Goal: Task Accomplishment & Management: Use online tool/utility

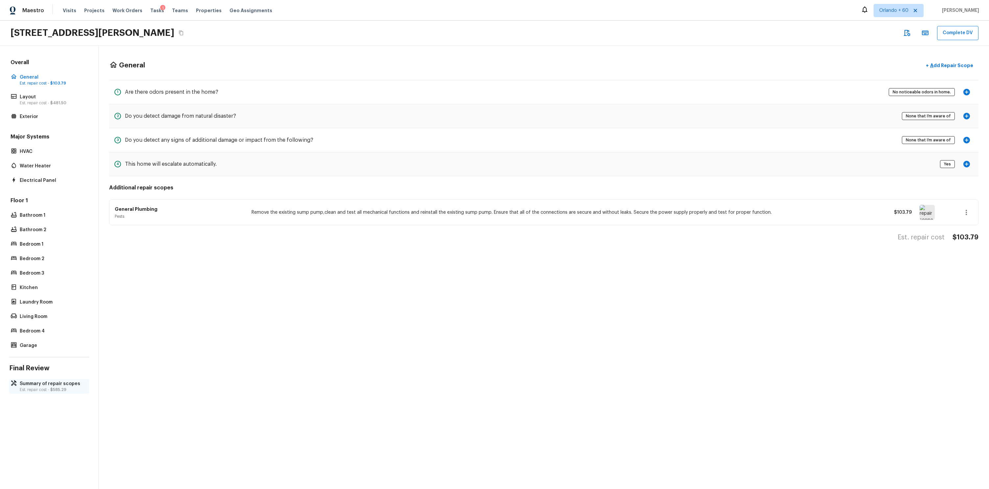
click at [44, 388] on p "Est. repair cost - $585.29" at bounding box center [52, 389] width 65 height 5
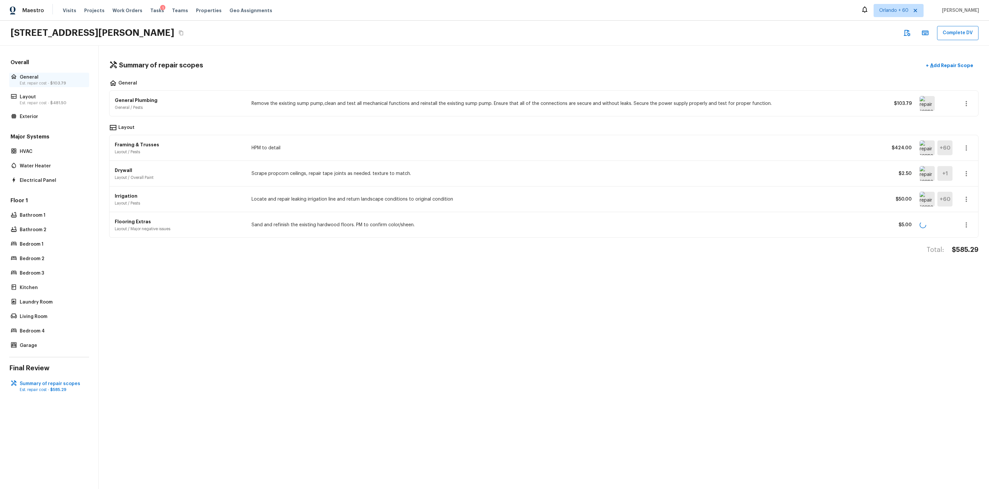
click at [39, 79] on p "General" at bounding box center [52, 77] width 65 height 7
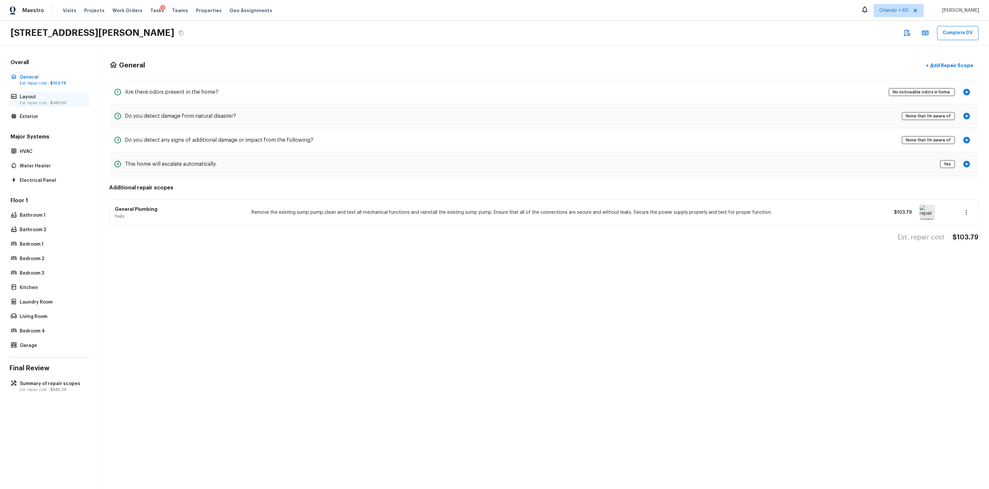
click at [52, 106] on div "Layout Est. repair cost - $481.50" at bounding box center [49, 99] width 80 height 14
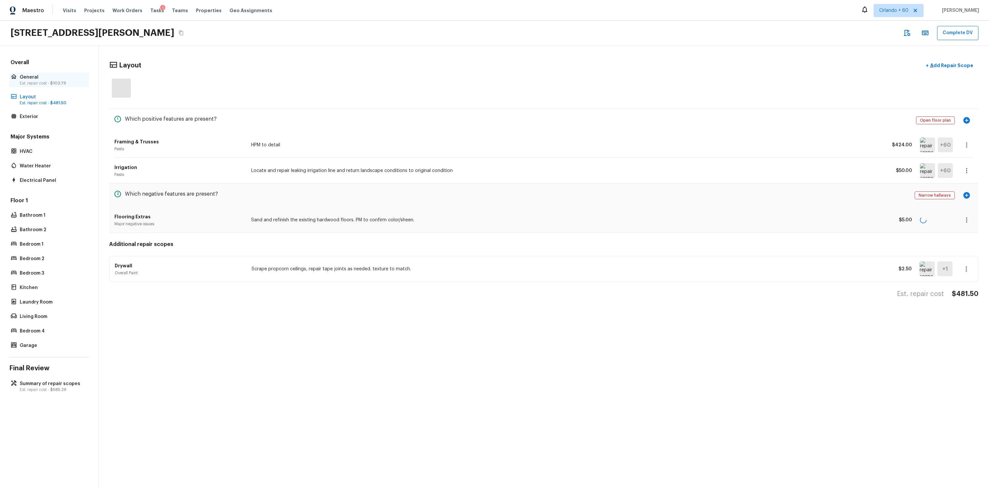
click at [53, 84] on span "$103.79" at bounding box center [58, 83] width 16 height 4
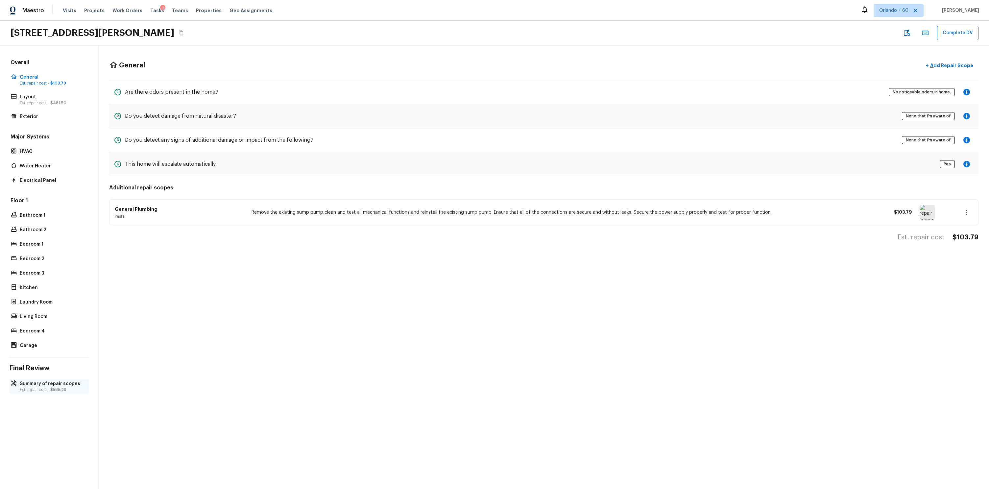
click at [61, 386] on p "Summary of repair scopes" at bounding box center [52, 383] width 65 height 7
click at [33, 392] on div "Summary of repair scopes Est. repair cost - $585.29" at bounding box center [49, 386] width 80 height 14
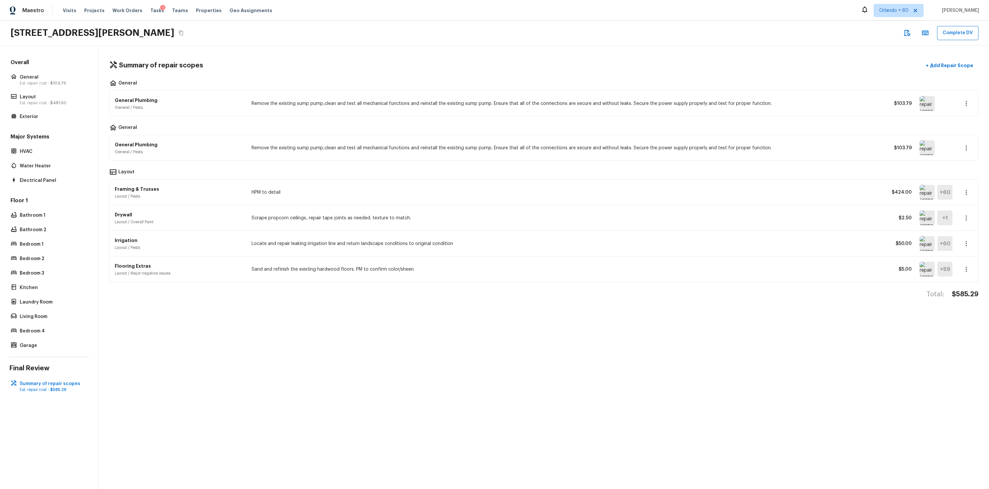
click at [374, 334] on div "Summary of repair scopes + Add Repair Scope General General Plumbing General / …" at bounding box center [544, 267] width 890 height 443
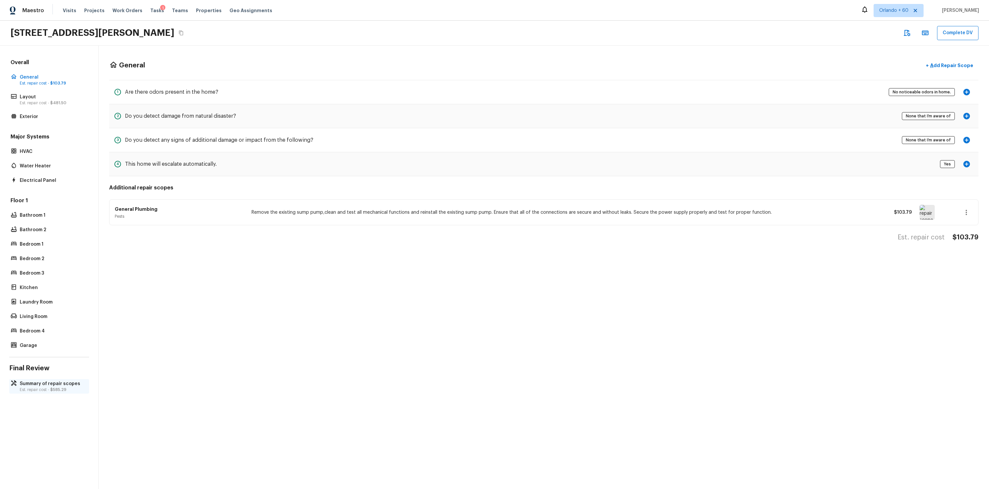
click at [66, 381] on p "Summary of repair scopes" at bounding box center [52, 383] width 65 height 7
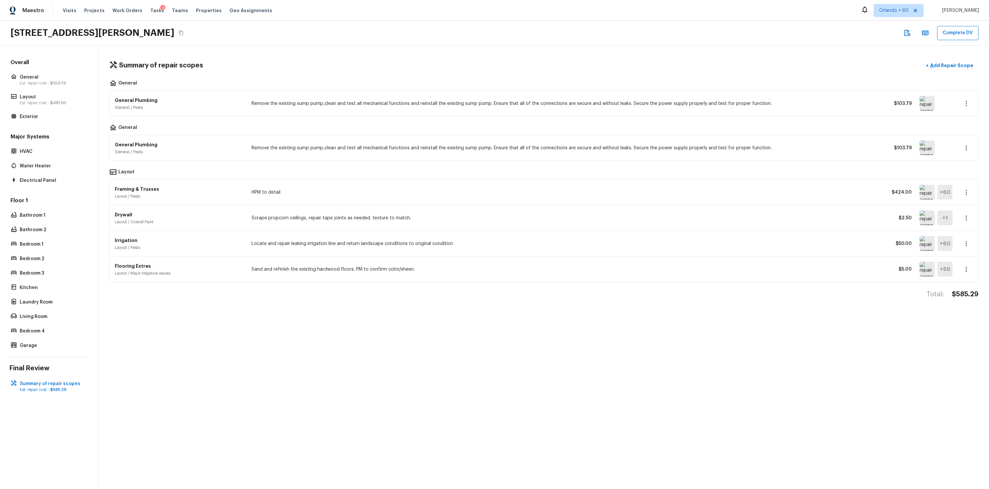
click at [305, 311] on div "Total: $585.29" at bounding box center [543, 301] width 869 height 22
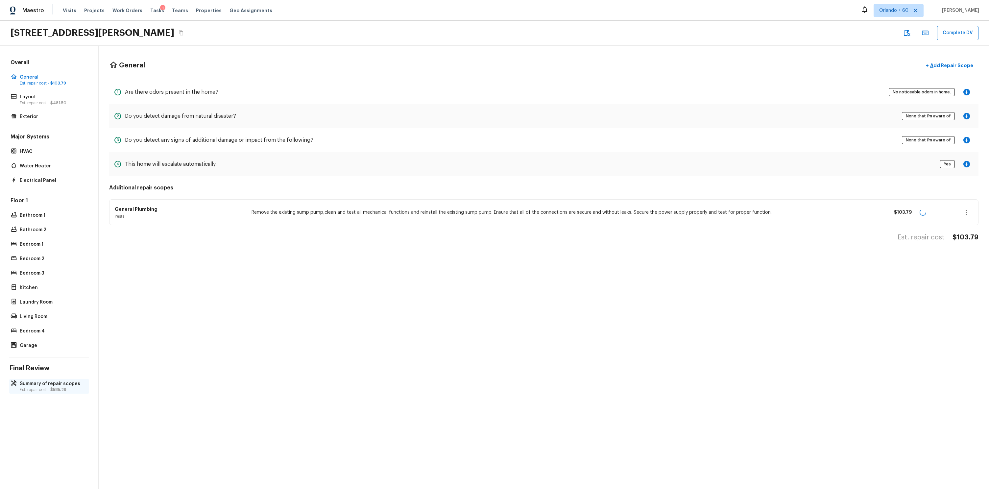
click at [57, 389] on span "$585.29" at bounding box center [58, 390] width 16 height 4
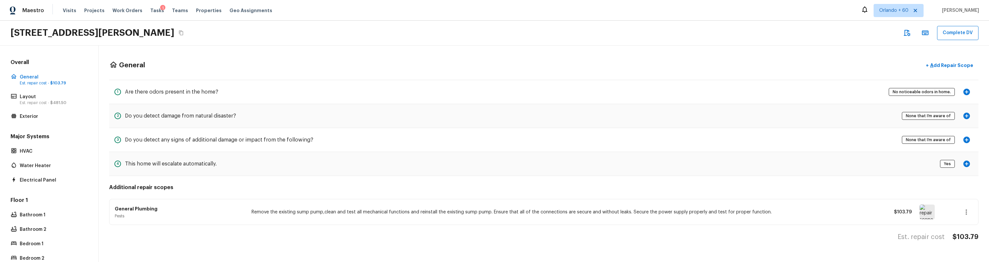
scroll to position [144, 0]
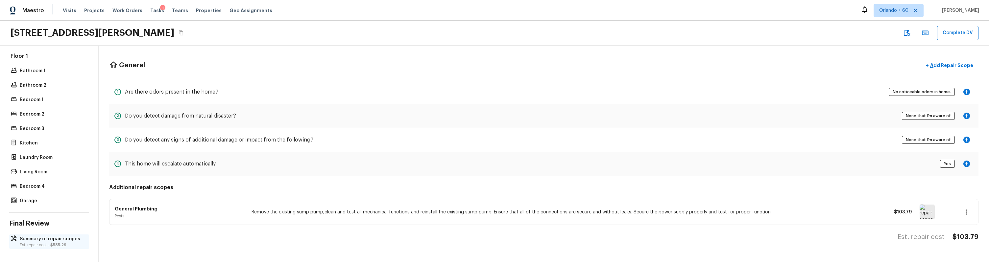
click at [49, 240] on p "Summary of repair scopes" at bounding box center [52, 239] width 65 height 7
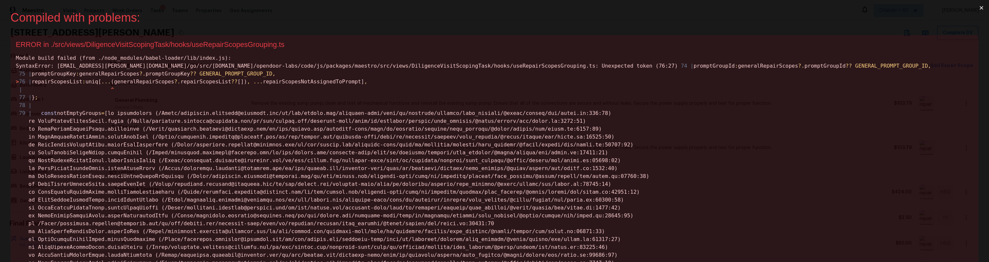
scroll to position [0, 0]
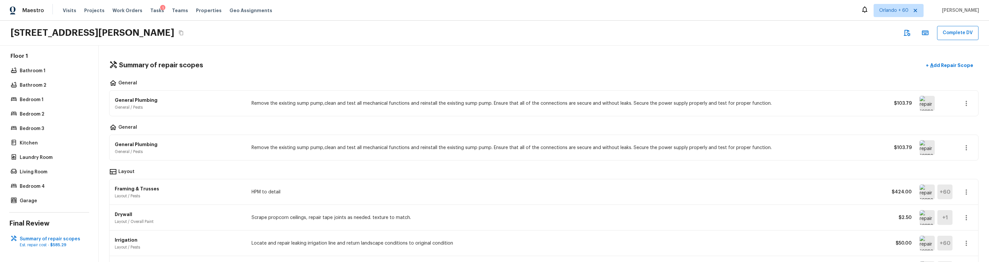
click at [202, 171] on div "Layout" at bounding box center [543, 173] width 869 height 8
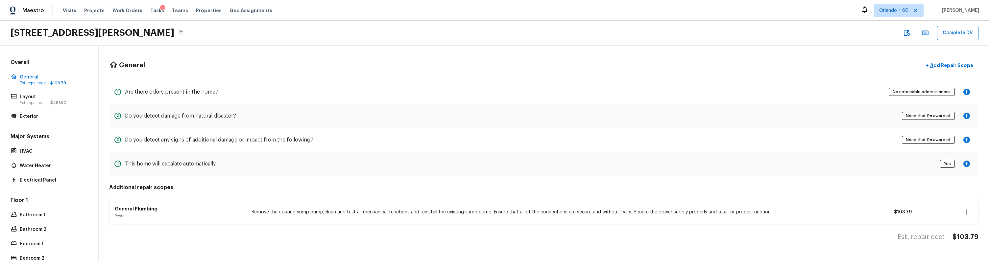
scroll to position [144, 0]
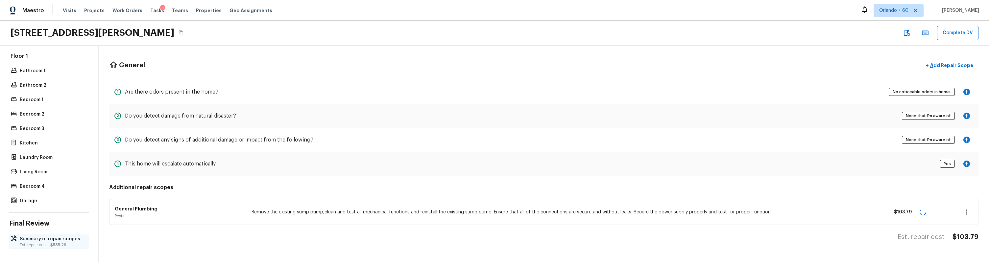
click at [65, 241] on p "Summary of repair scopes" at bounding box center [52, 239] width 65 height 7
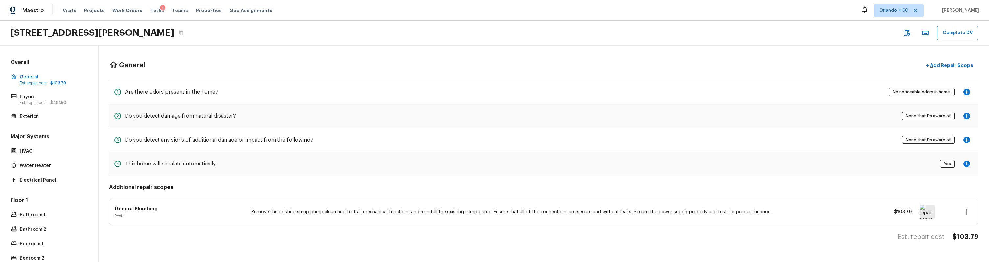
scroll to position [144, 0]
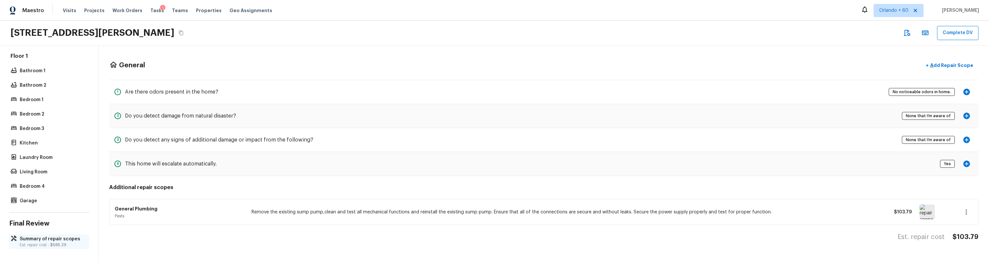
click at [51, 235] on div "Summary of repair scopes Est. repair cost - $585.29" at bounding box center [49, 242] width 80 height 14
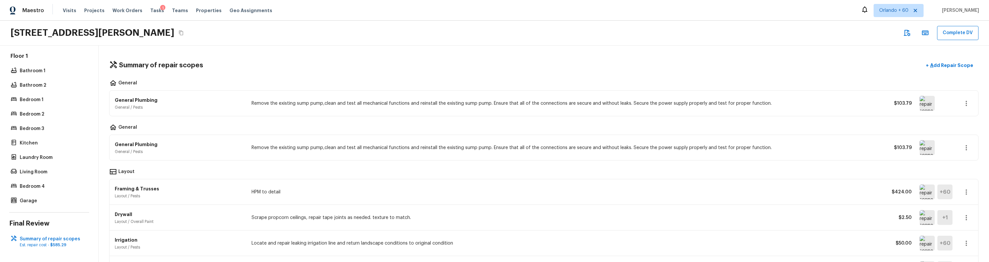
click at [211, 168] on div "General General Plumbing General / Pests Remove the existing sump pump,clean an…" at bounding box center [543, 181] width 869 height 202
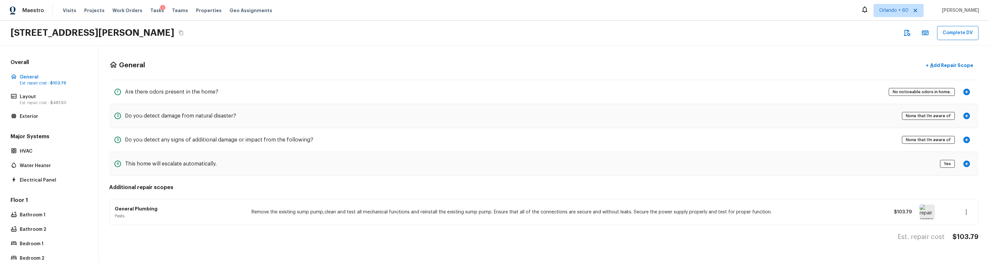
click at [123, 262] on html "Maestro Visits Projects Work Orders Tasks 1 Teams Properties Geo Assignments [G…" at bounding box center [494, 131] width 989 height 262
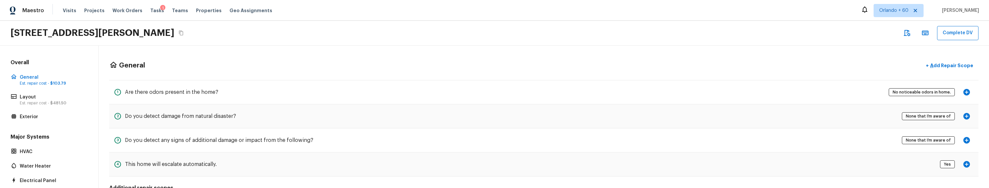
scroll to position [219, 0]
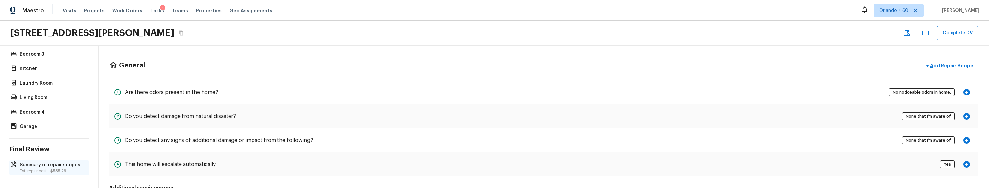
click at [41, 165] on p "Summary of repair scopes" at bounding box center [52, 164] width 65 height 7
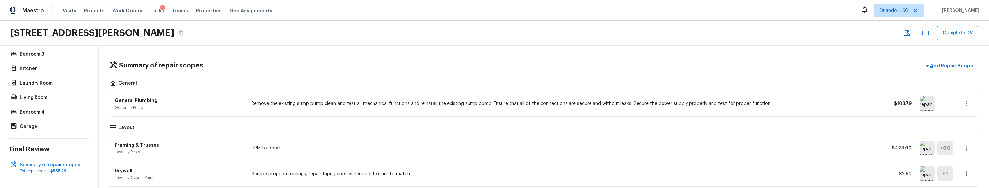
click at [248, 129] on div "Layout" at bounding box center [543, 128] width 869 height 8
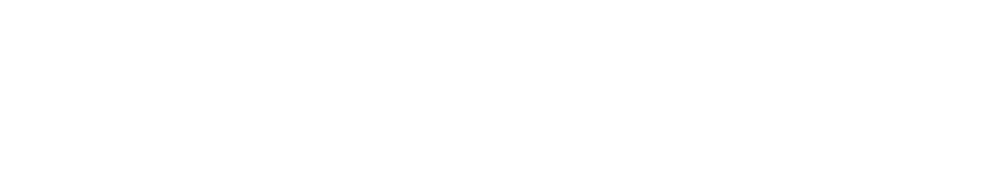
click at [982, 3] on html at bounding box center [494, 1] width 989 height 3
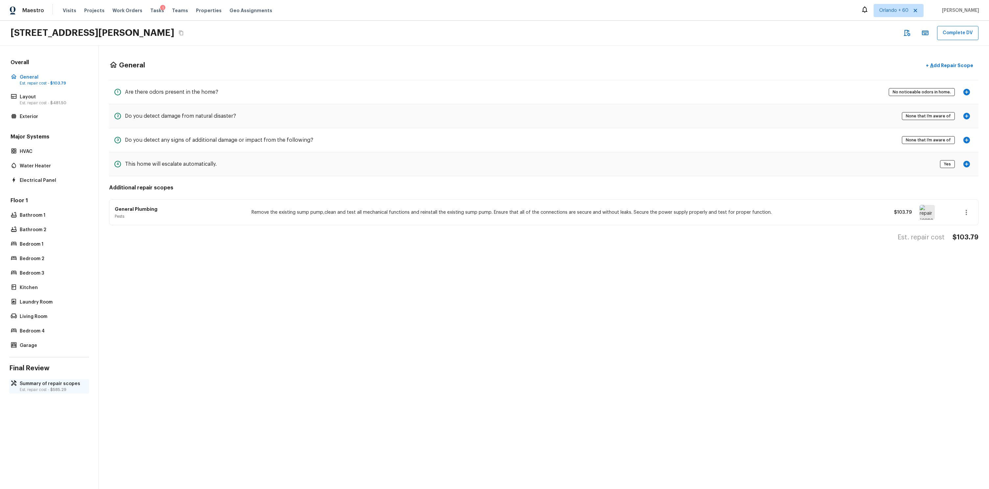
click at [44, 187] on p "Est. repair cost - $585.29" at bounding box center [52, 389] width 65 height 5
